Goal: Task Accomplishment & Management: Manage account settings

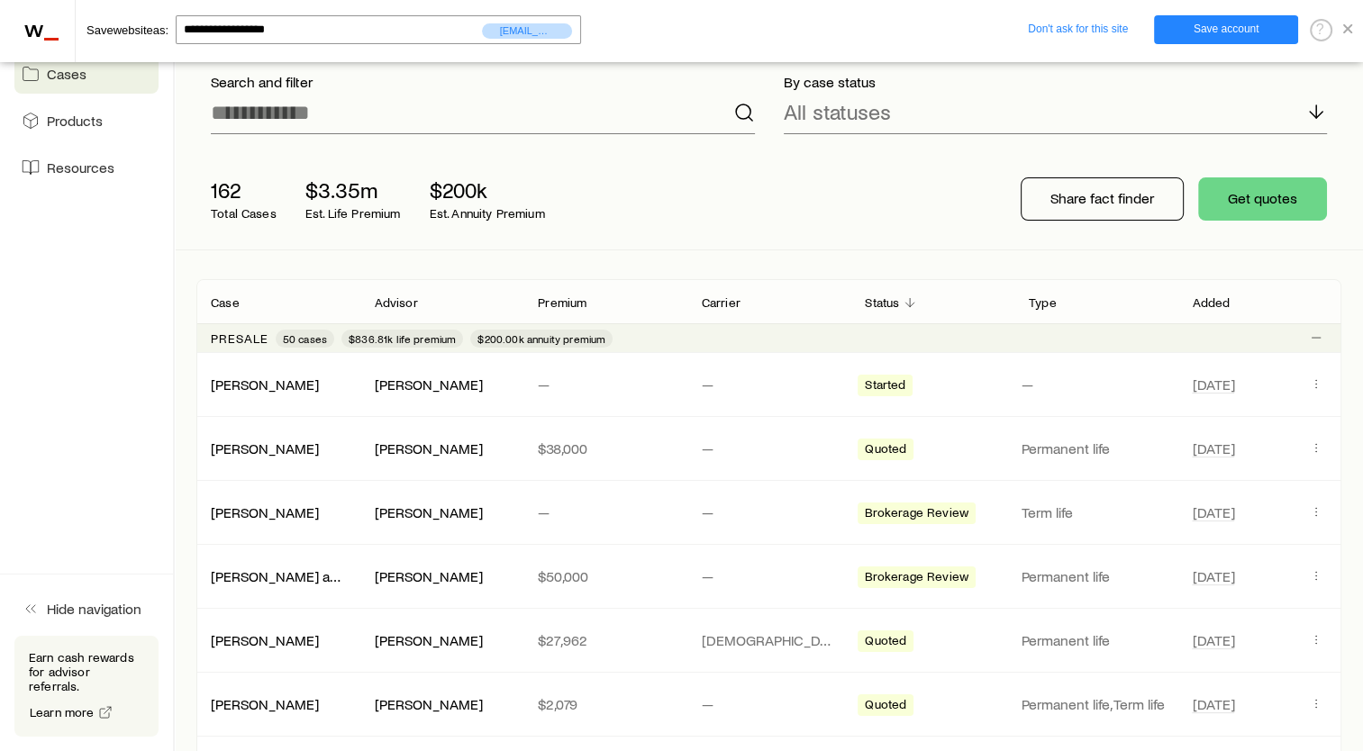
scroll to position [70, 0]
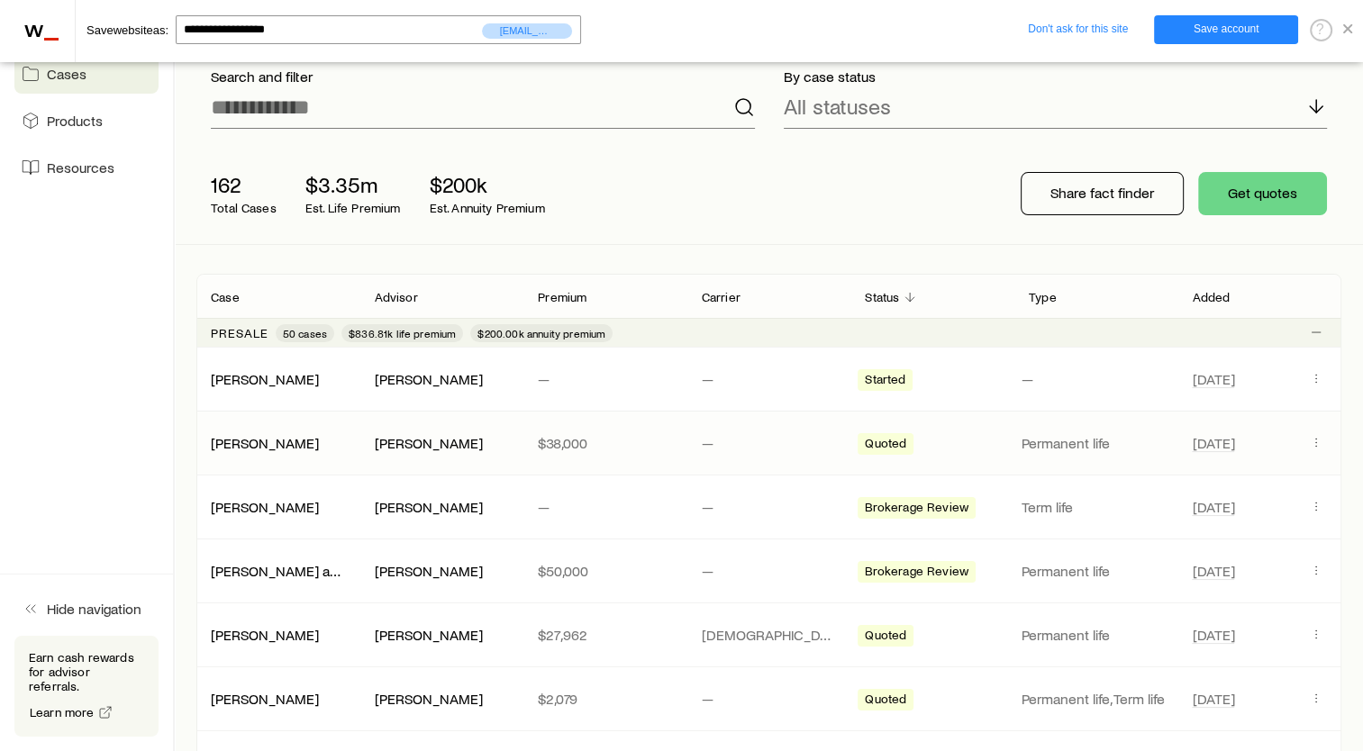
click at [302, 426] on div "[PERSON_NAME] [PERSON_NAME] $38,000 — Quoted Permanent life [DATE]" at bounding box center [768, 443] width 1145 height 63
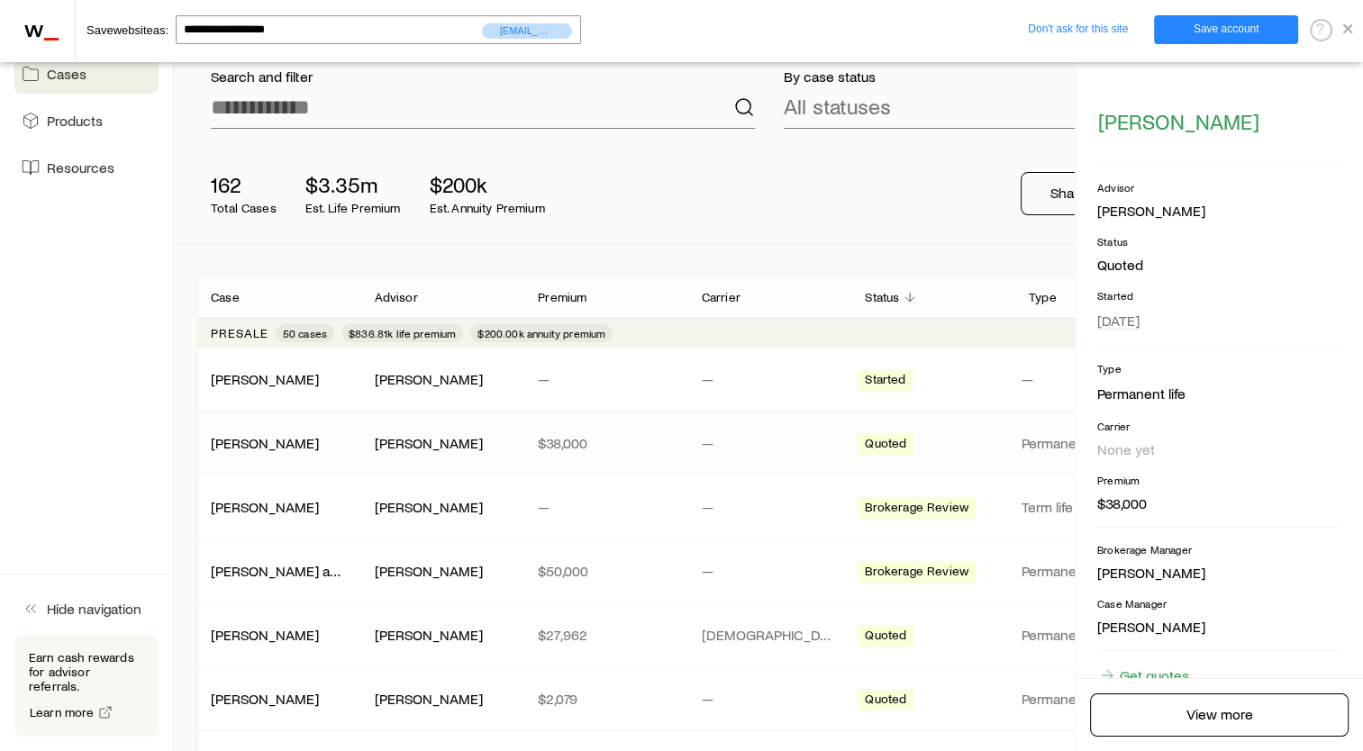
click at [299, 452] on div "[PERSON_NAME] [PERSON_NAME] $38,000 — Quoted Permanent life [DATE]" at bounding box center [768, 443] width 1145 height 63
click at [270, 441] on link "[PERSON_NAME]" at bounding box center [266, 441] width 108 height 17
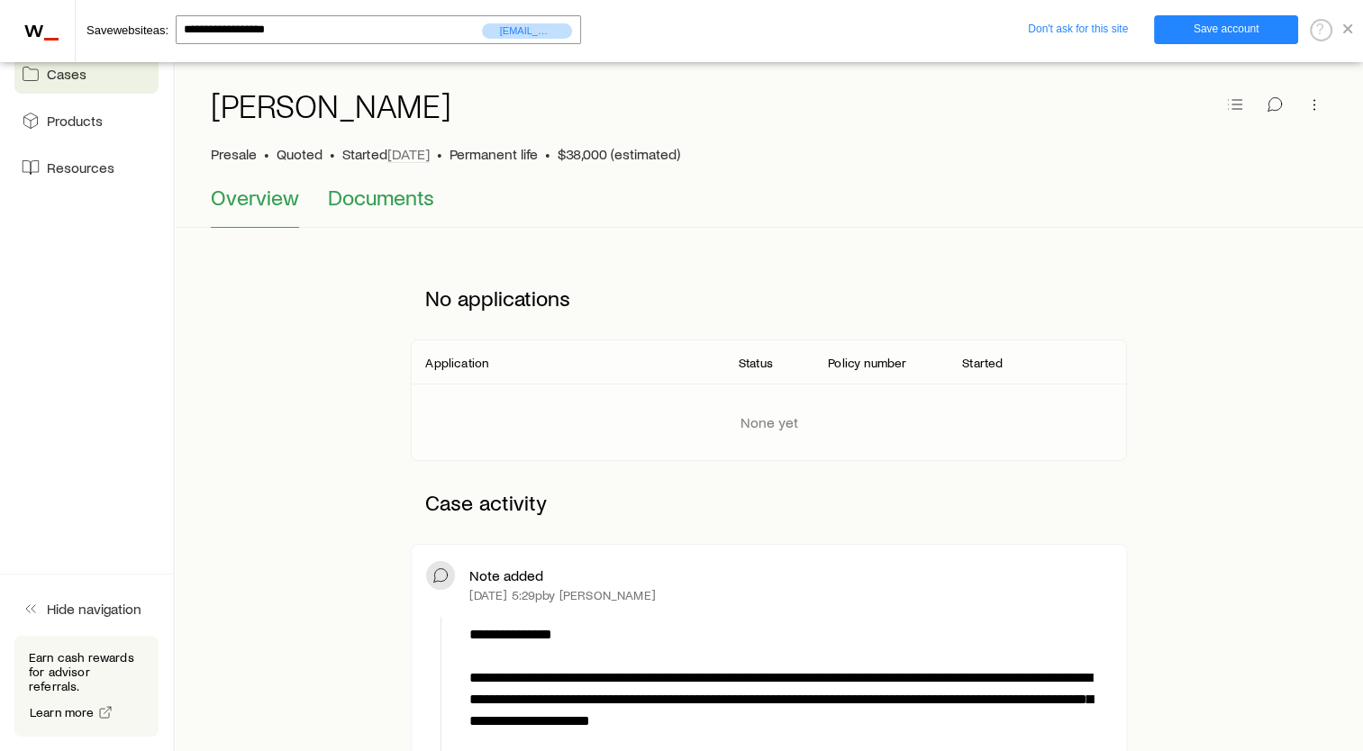
click at [356, 191] on span "Documents" at bounding box center [381, 197] width 106 height 25
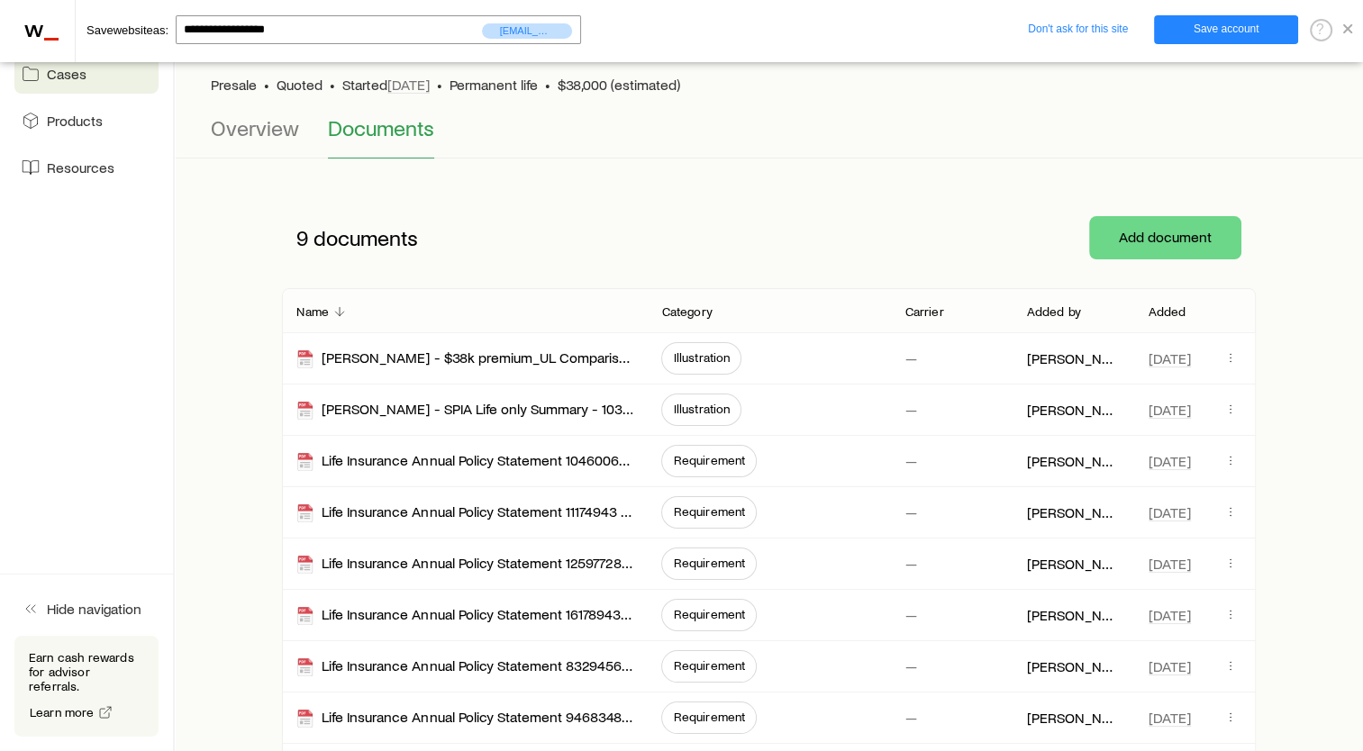
scroll to position [73, 0]
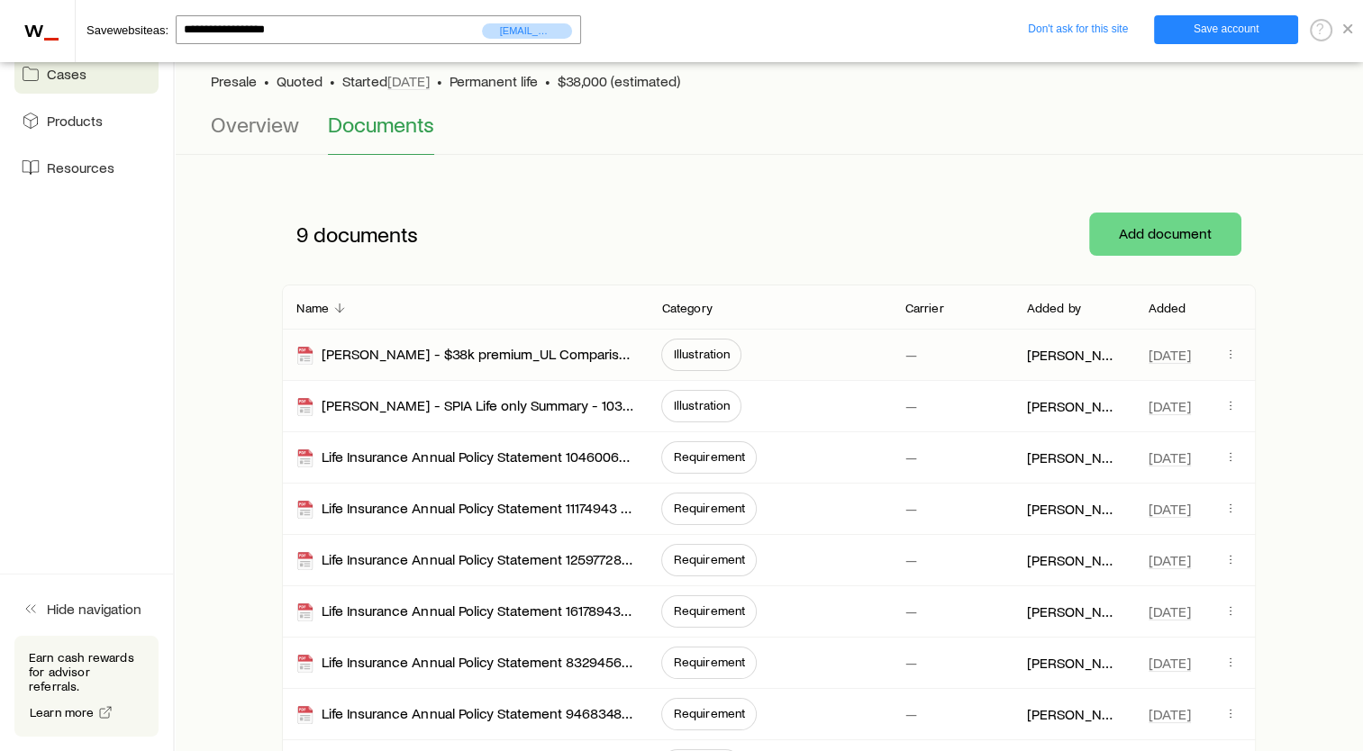
click at [687, 364] on span "Illustration" at bounding box center [701, 355] width 80 height 32
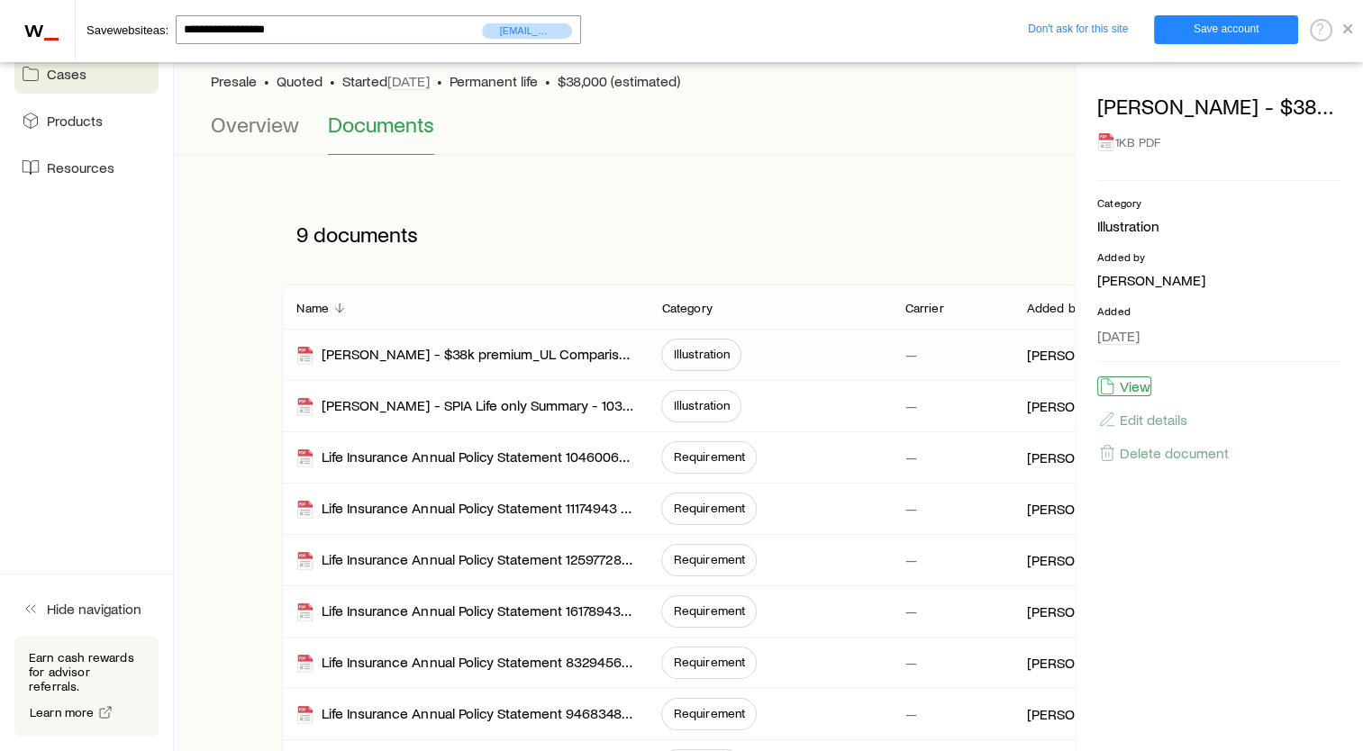
click at [1147, 387] on button "View" at bounding box center [1124, 386] width 54 height 20
click at [246, 147] on button "Overview" at bounding box center [255, 133] width 88 height 43
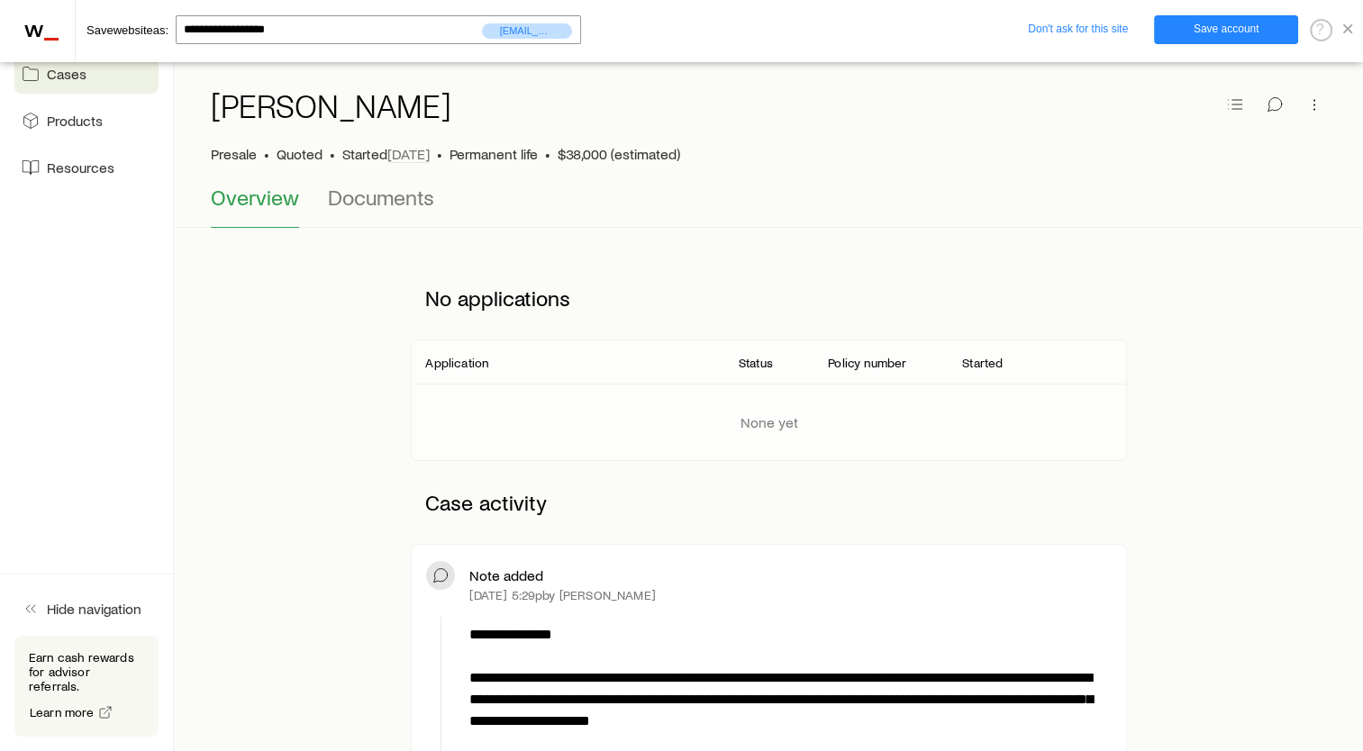
click at [1347, 34] on link at bounding box center [1347, 26] width 9 height 15
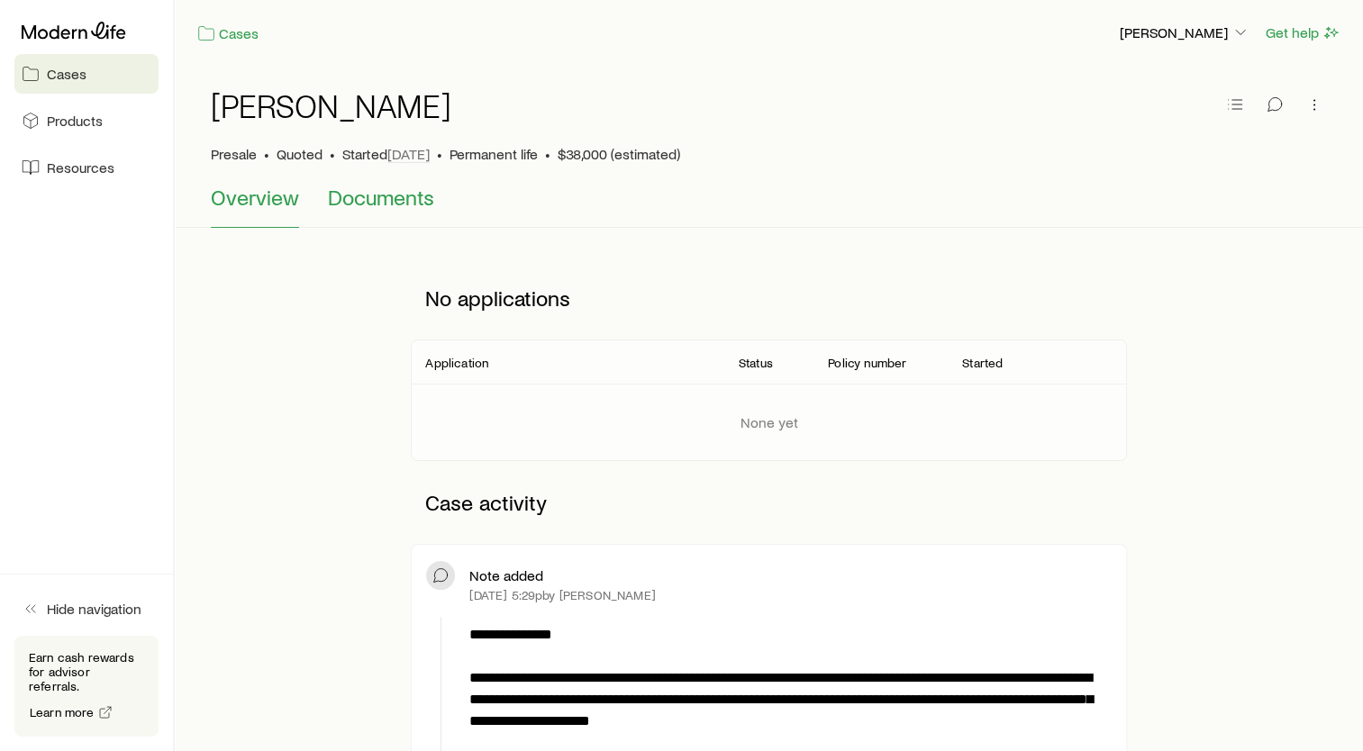
click at [385, 211] on button "Documents" at bounding box center [381, 206] width 106 height 43
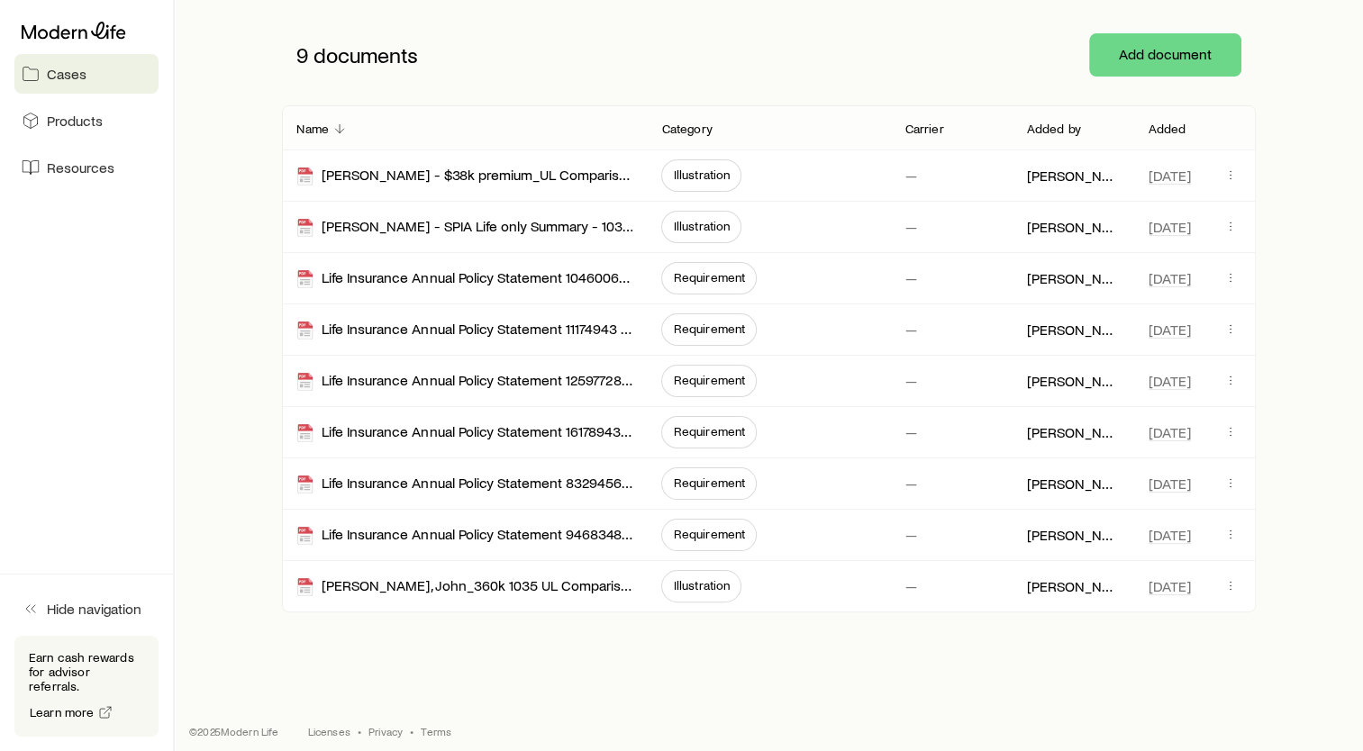
scroll to position [262, 0]
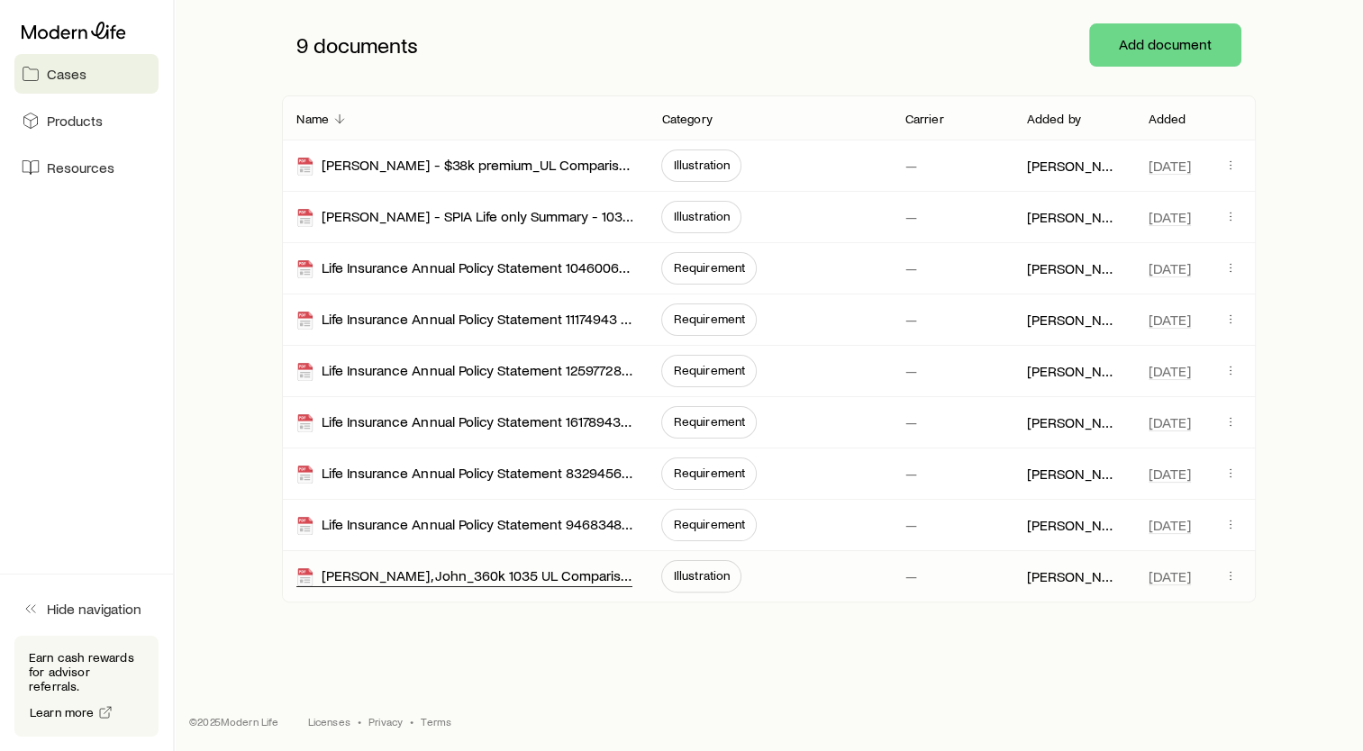
click at [525, 584] on div "[PERSON_NAME], John_360k 1035 UL Comparison" at bounding box center [464, 577] width 336 height 21
